Goal: Find specific page/section: Find specific page/section

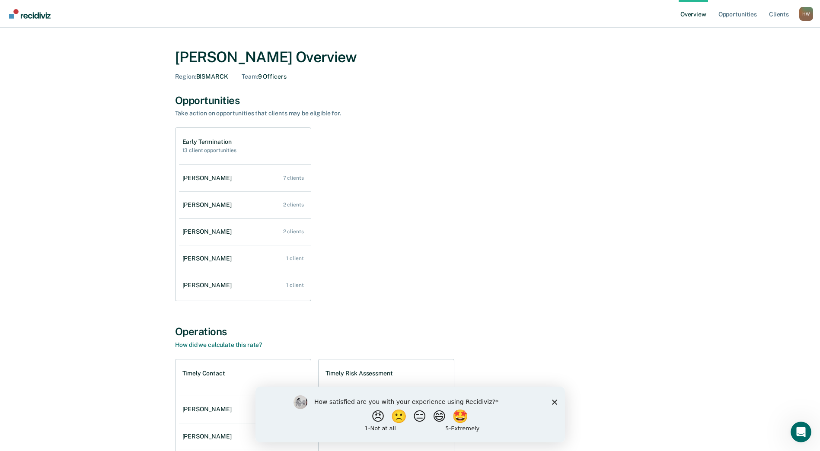
scroll to position [127, 0]
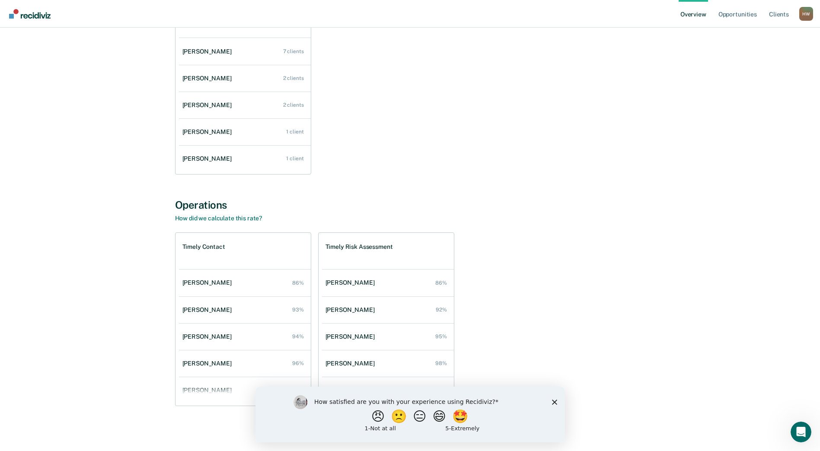
click at [555, 401] on icon "Close survey" at bounding box center [553, 401] width 5 height 5
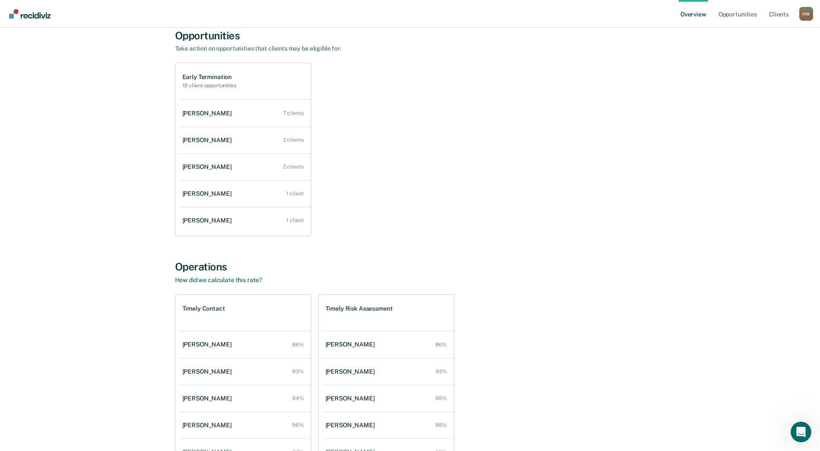
scroll to position [0, 0]
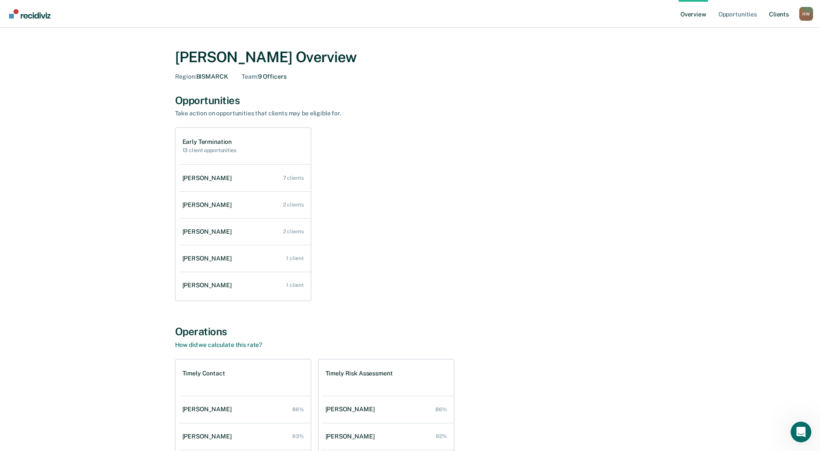
click at [776, 13] on link "Client s" at bounding box center [778, 14] width 23 height 28
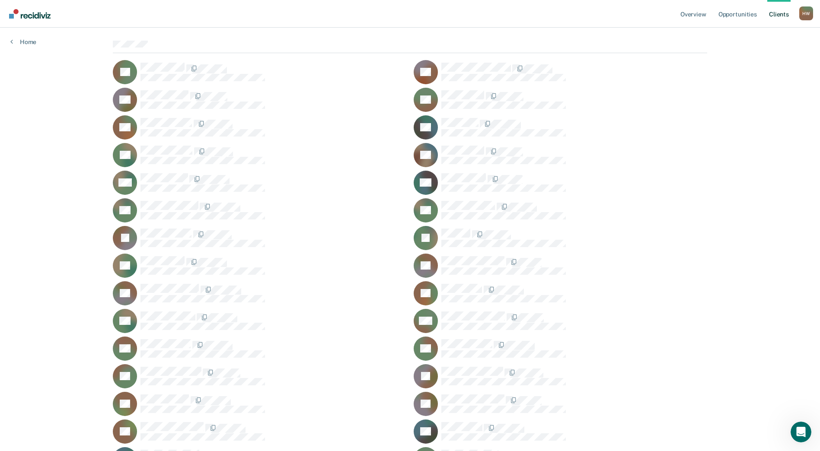
scroll to position [152, 0]
